Goal: Transaction & Acquisition: Purchase product/service

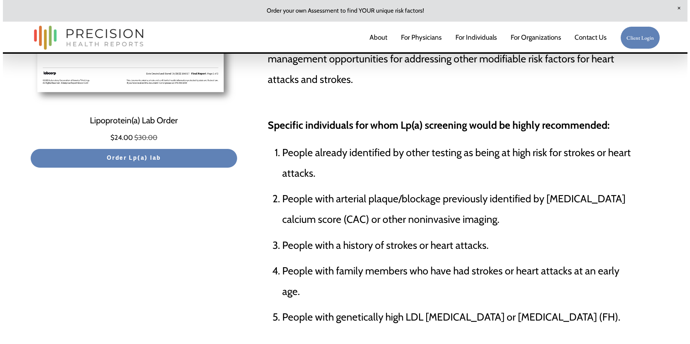
scroll to position [253, 0]
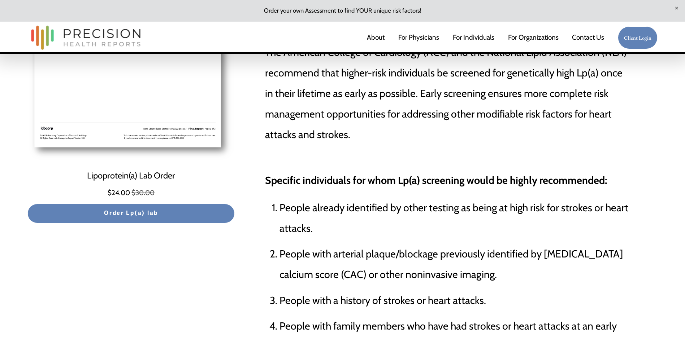
click at [135, 216] on span "Order Lp(a) lab" at bounding box center [131, 214] width 54 height 10
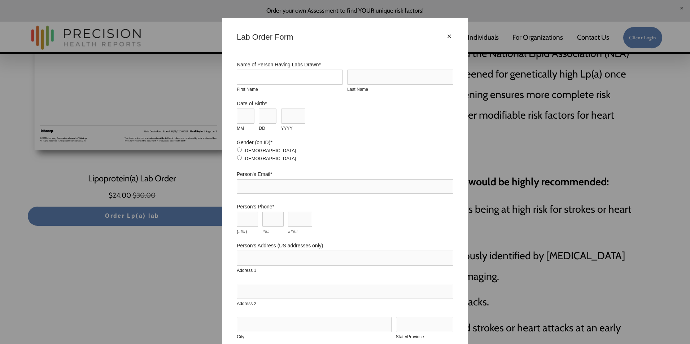
click at [265, 73] on input "First Name" at bounding box center [290, 77] width 106 height 15
type input "Patrick"
type input "Foote"
type input "patrick.foote@gmail.com"
type input "5340 Woodford Dr"
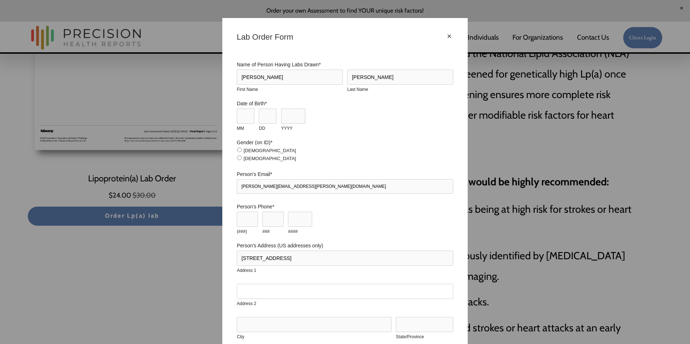
type input "Birmingham, AL 35242"
type input "Birmingham"
type input "AL"
type input "35242"
type input "United States"
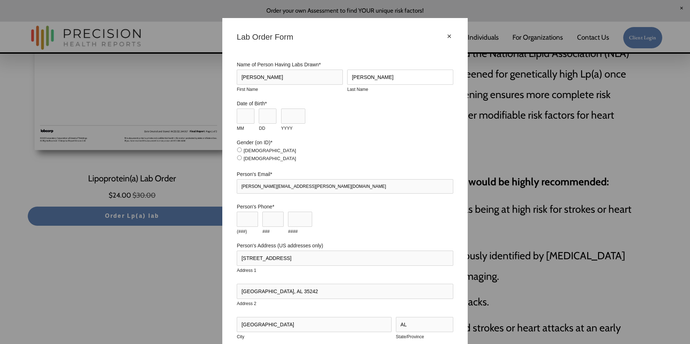
type input "Foote"
click at [237, 117] on input "MM" at bounding box center [246, 116] width 18 height 15
type input "03"
click at [263, 115] on input "DD" at bounding box center [268, 116] width 18 height 15
type input "17"
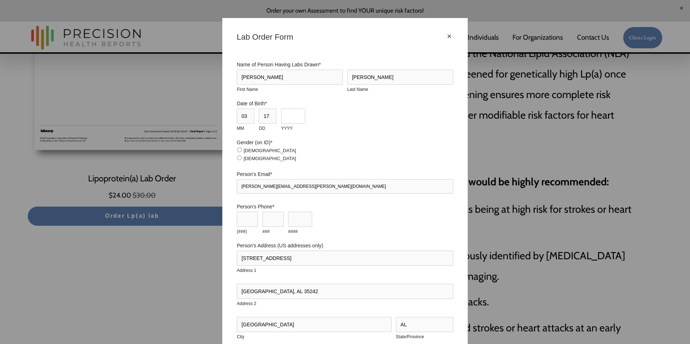
click at [285, 116] on input "YYYY" at bounding box center [293, 116] width 24 height 15
type input "1970"
click at [237, 159] on input "Male" at bounding box center [239, 158] width 5 height 5
radio input "true"
click at [241, 220] on input "(###)" at bounding box center [247, 219] width 21 height 15
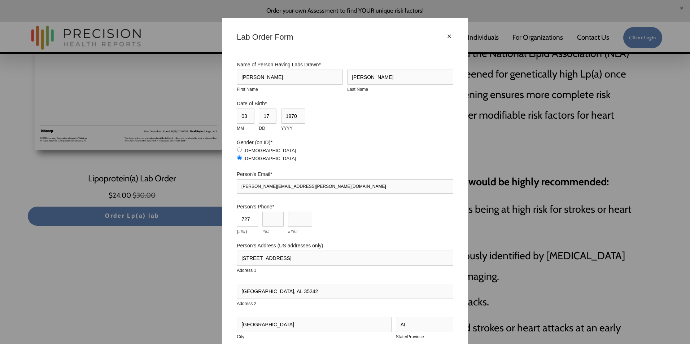
type input "727"
click at [266, 220] on input "###" at bounding box center [272, 219] width 21 height 15
type input "366"
click at [297, 218] on input "####" at bounding box center [300, 219] width 24 height 15
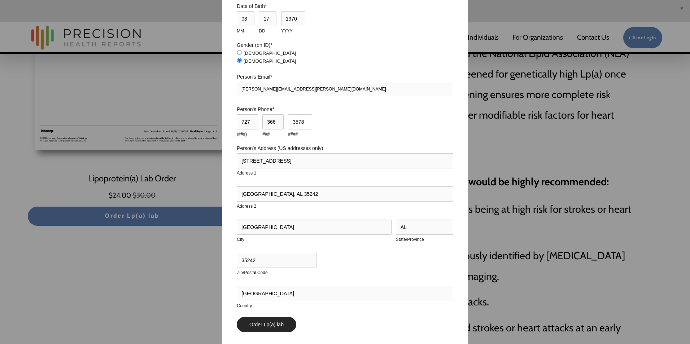
scroll to position [108, 0]
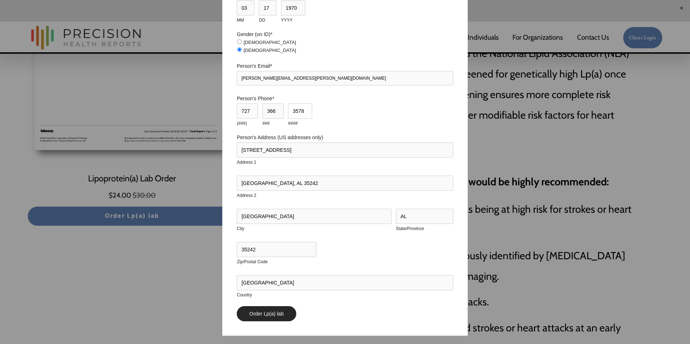
type input "3578"
drag, startPoint x: 305, startPoint y: 182, endPoint x: 227, endPoint y: 186, distance: 78.4
click at [227, 186] on div "× Lab Order Form Name of Person Having Labs Drawn * Patrick First Name Foote La…" at bounding box center [344, 123] width 245 height 426
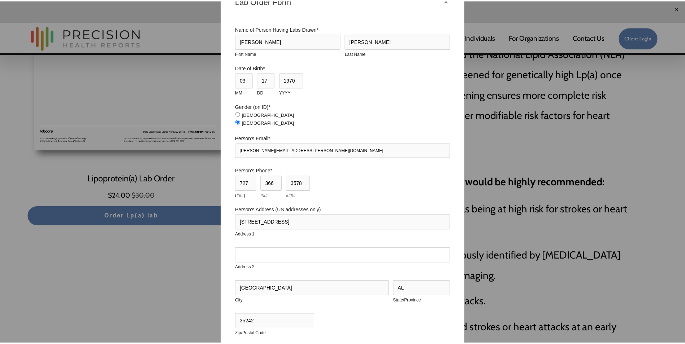
scroll to position [118, 0]
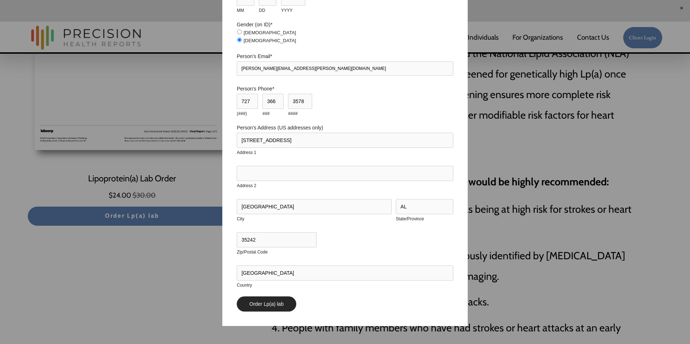
click at [262, 304] on input "Order Lp(a) lab" at bounding box center [267, 304] width 60 height 15
